Goal: Task Accomplishment & Management: Manage account settings

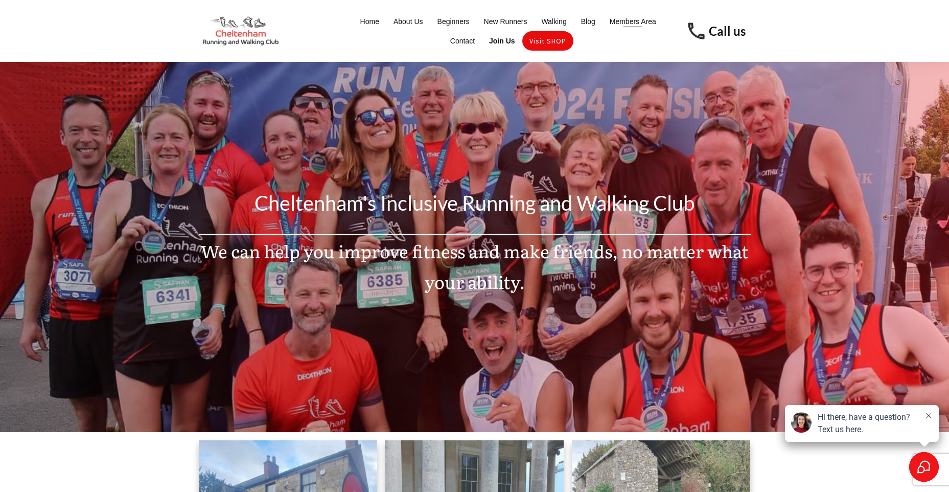
click at [627, 24] on span "Members Area" at bounding box center [633, 21] width 47 height 14
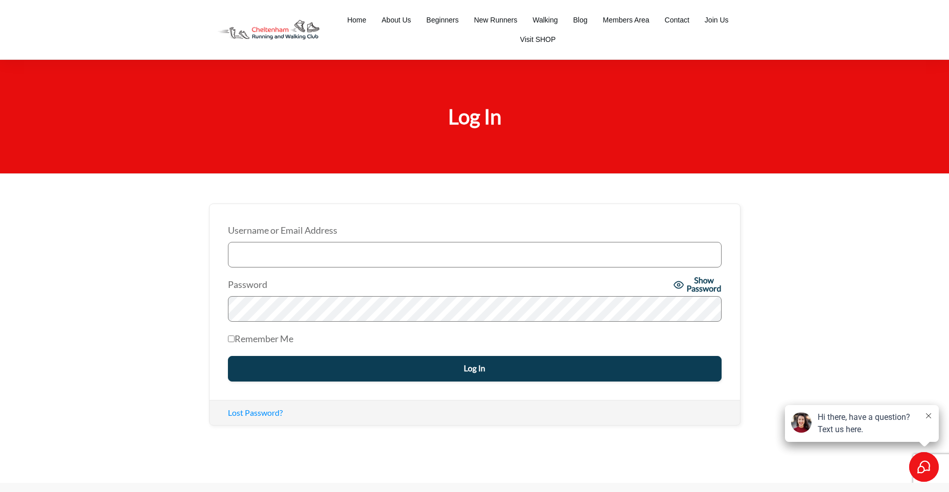
click at [300, 261] on input "Username or Email Address" at bounding box center [475, 255] width 494 height 26
type input "jpbridge@aol.com"
click at [458, 366] on input "Log In" at bounding box center [475, 369] width 494 height 26
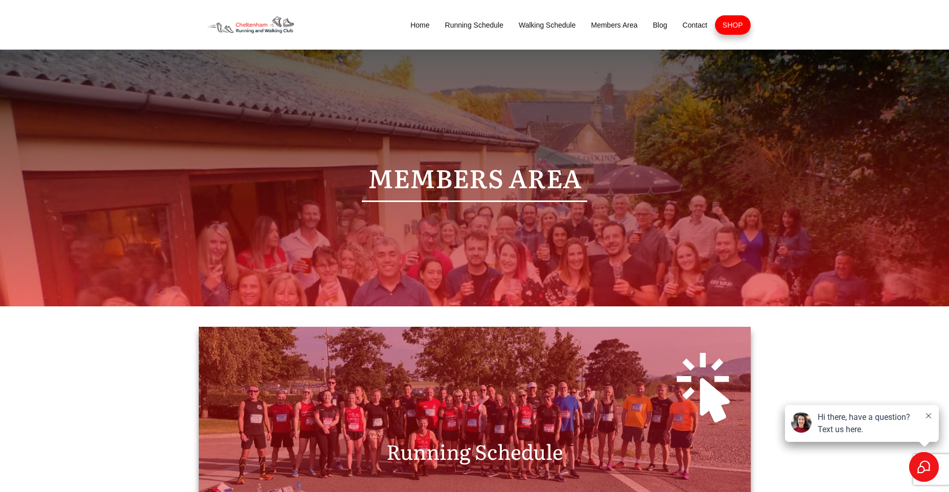
click at [458, 419] on div at bounding box center [474, 385] width 531 height 96
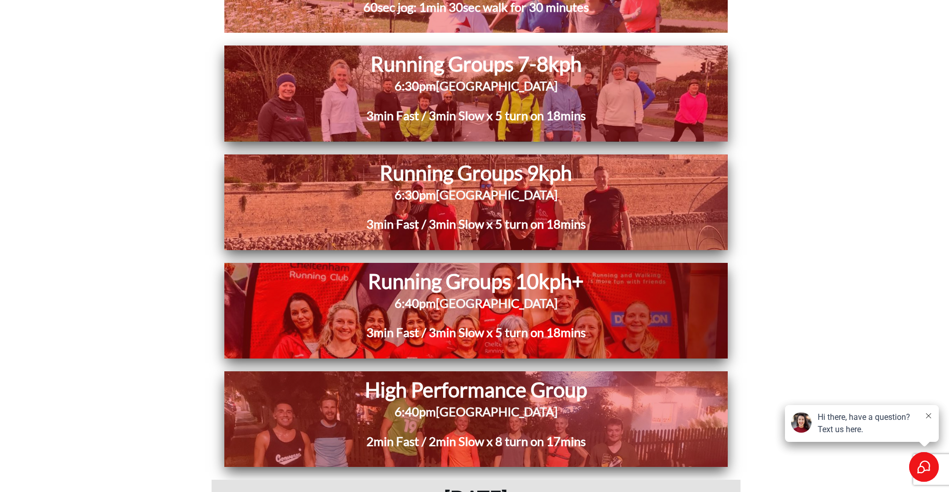
scroll to position [2964, 0]
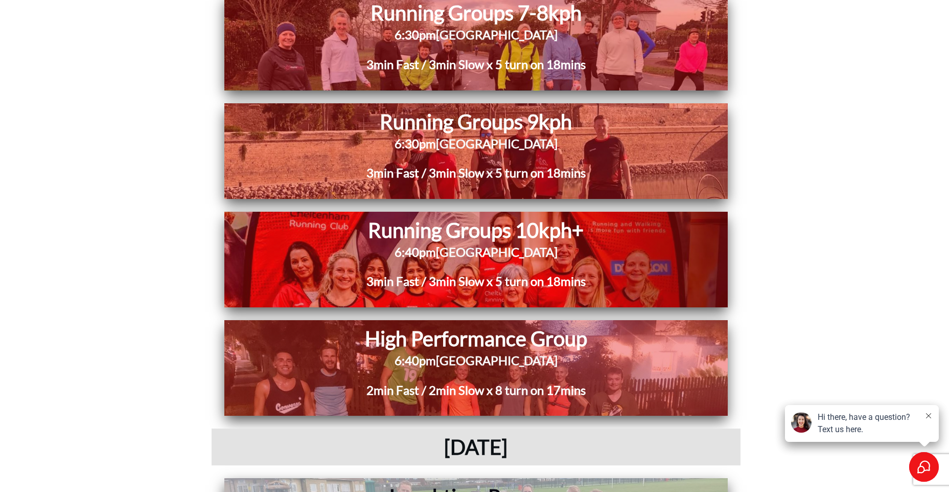
click at [492, 279] on span "3min Fast / 3min Slow x 5 turn on 18mins" at bounding box center [475, 280] width 219 height 15
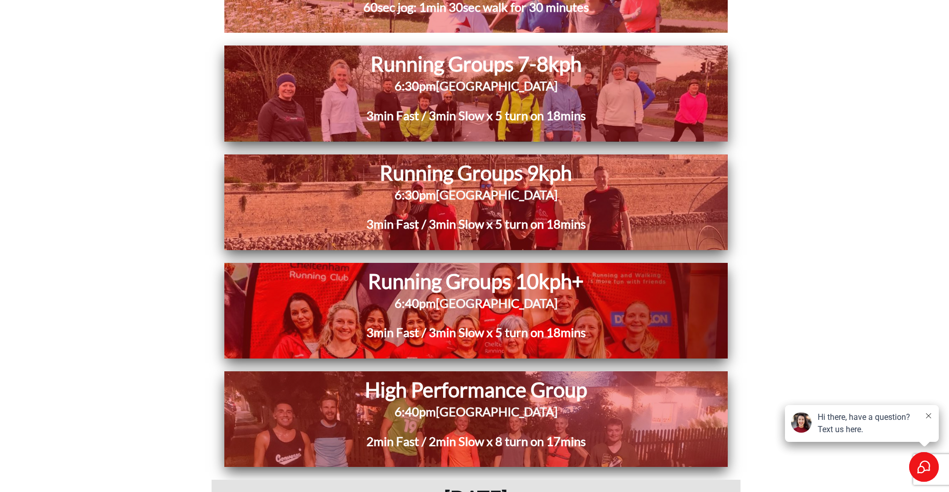
scroll to position [2862, 0]
